Goal: Task Accomplishment & Management: Manage account settings

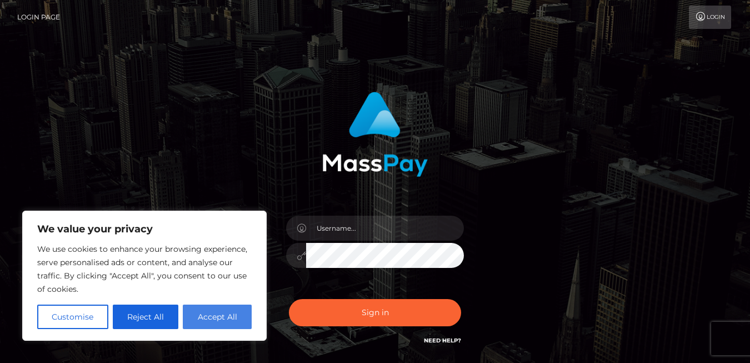
click at [218, 309] on button "Accept All" at bounding box center [217, 316] width 69 height 24
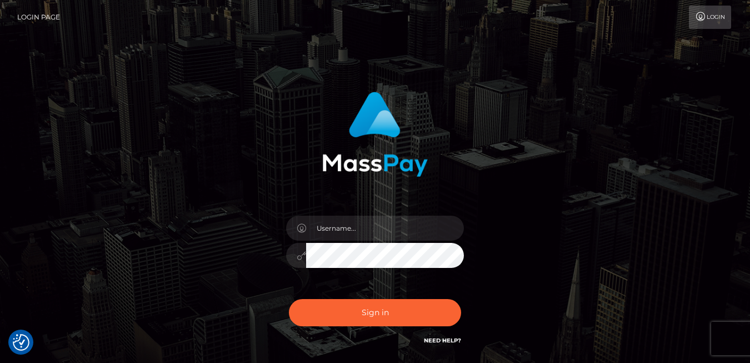
checkbox input "true"
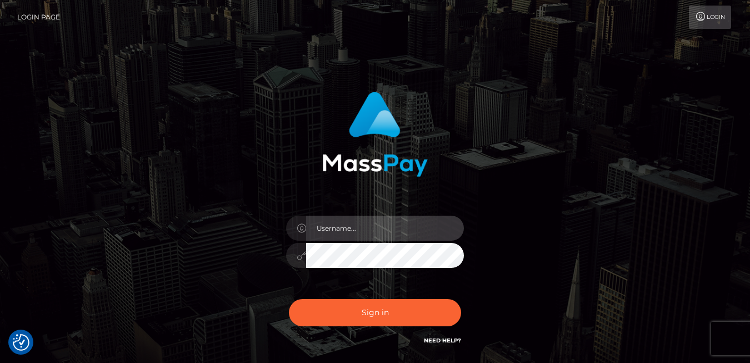
click at [336, 234] on input "text" at bounding box center [385, 228] width 158 height 25
type input "[EMAIL_ADDRESS][DOMAIN_NAME]"
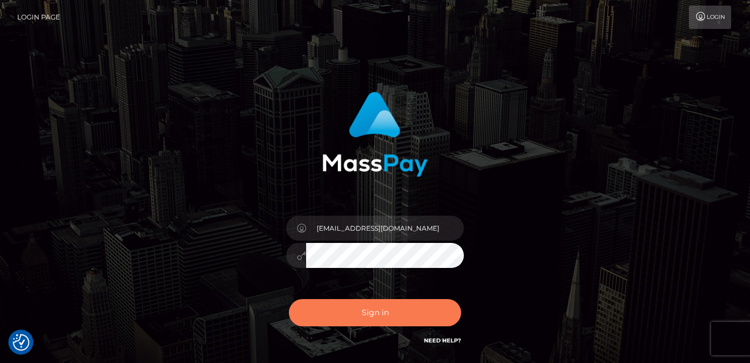
click at [366, 303] on button "Sign in" at bounding box center [375, 312] width 172 height 27
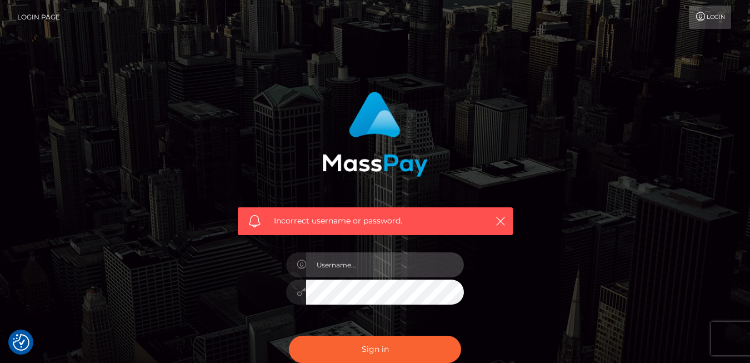
click at [362, 264] on input "text" at bounding box center [385, 264] width 158 height 25
type input "[EMAIL_ADDRESS][DOMAIN_NAME]"
click at [289, 336] on button "Sign in" at bounding box center [375, 349] width 172 height 27
